Goal: Find specific page/section: Find specific page/section

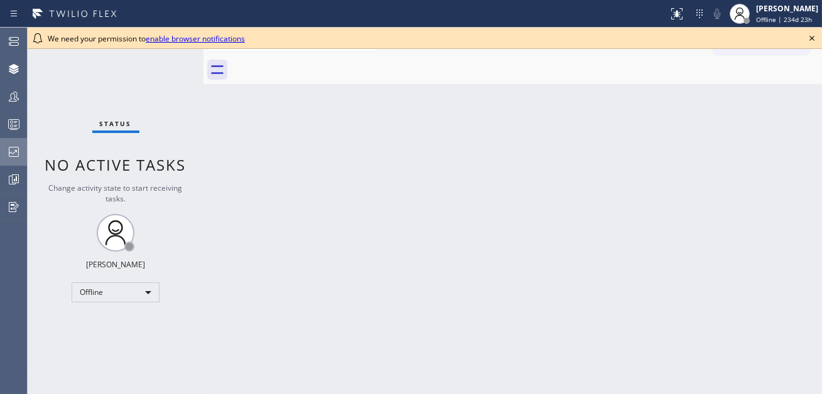
click at [20, 146] on icon at bounding box center [13, 151] width 15 height 15
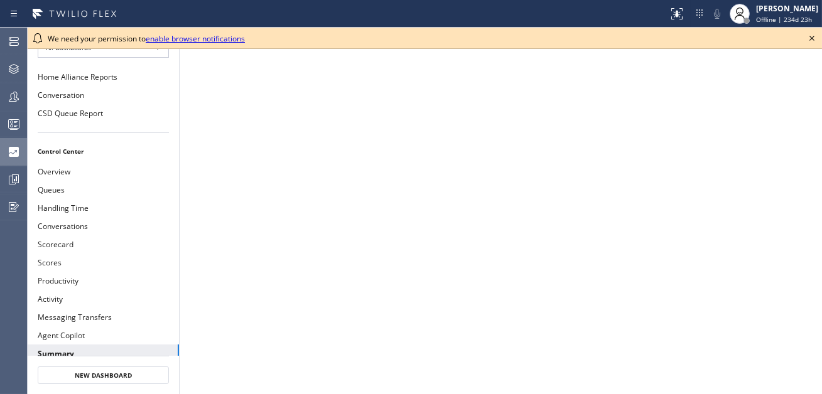
click at [814, 35] on icon at bounding box center [812, 38] width 15 height 15
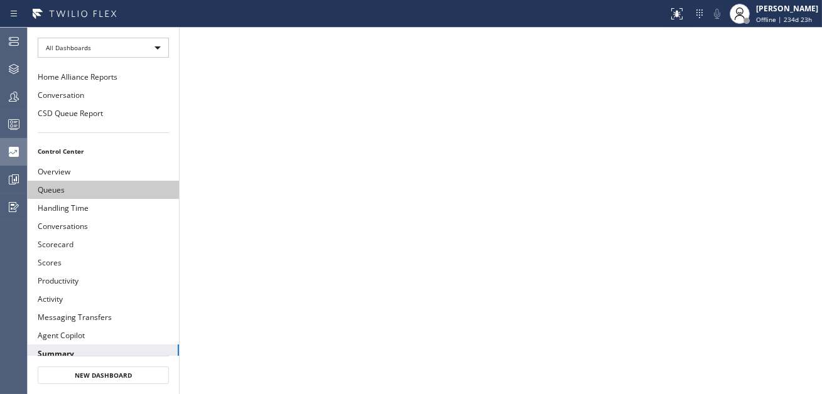
click at [92, 190] on button "Queues" at bounding box center [103, 190] width 151 height 18
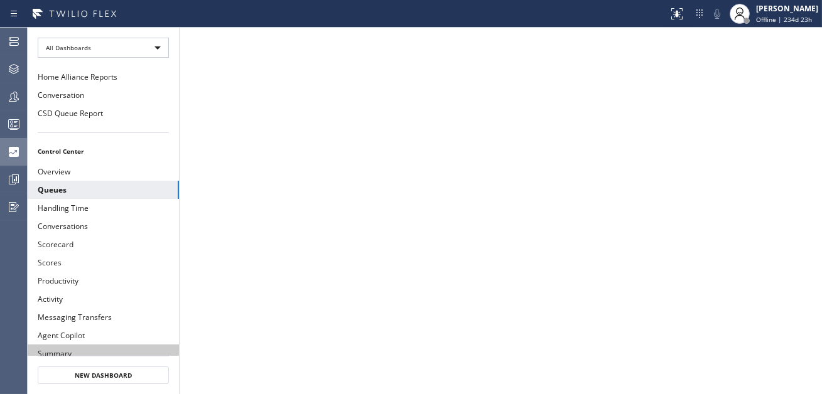
click at [69, 349] on button "Summary" at bounding box center [103, 354] width 151 height 18
